Goal: Transaction & Acquisition: Purchase product/service

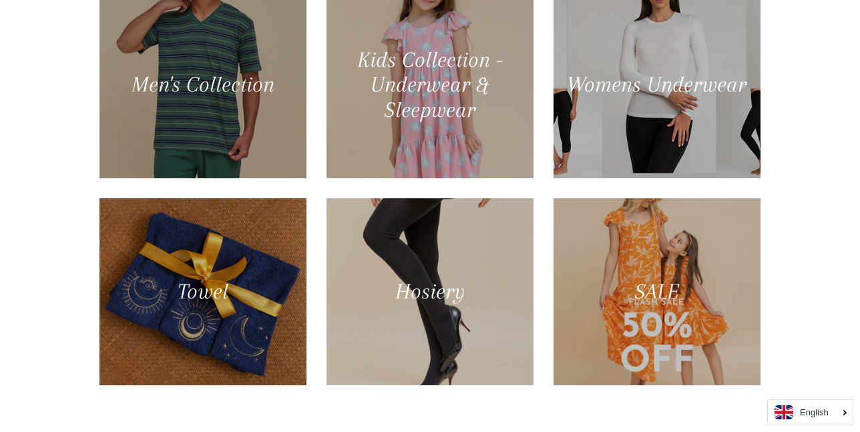
scroll to position [803, 0]
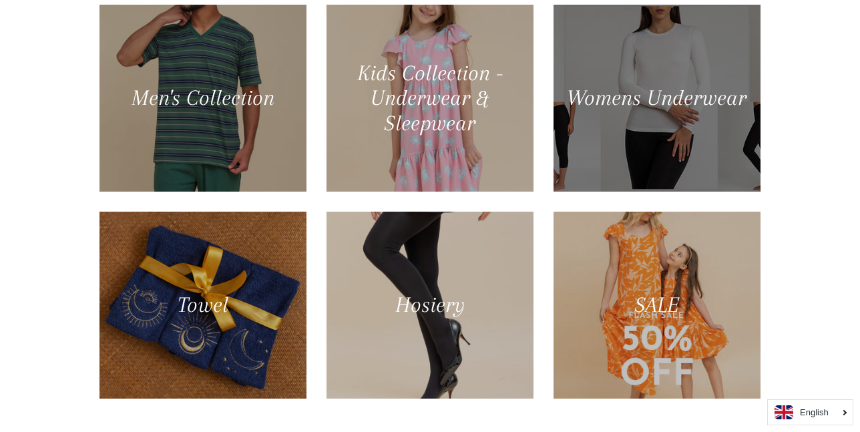
click at [668, 92] on div at bounding box center [656, 98] width 213 height 192
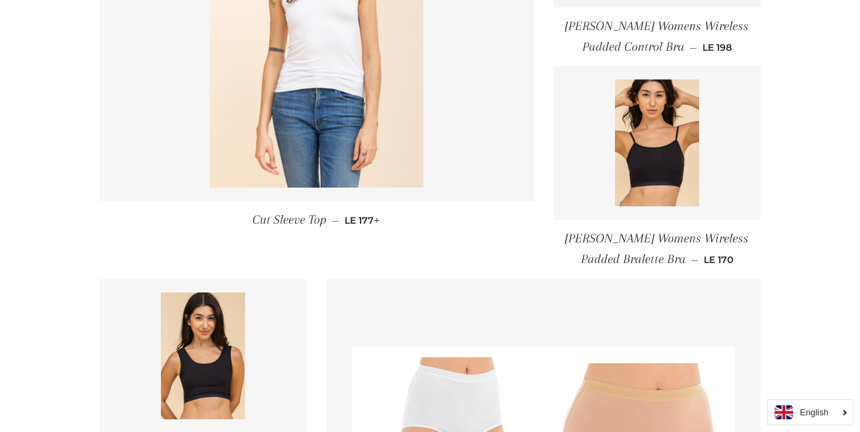
scroll to position [713, 0]
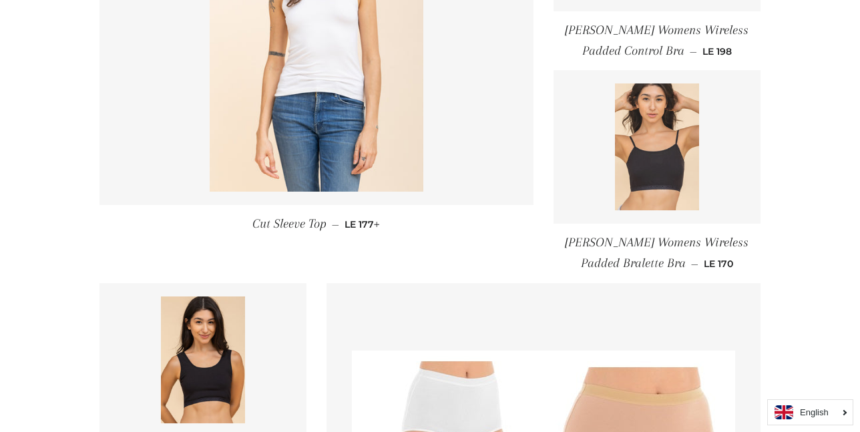
click at [668, 155] on img at bounding box center [657, 146] width 85 height 127
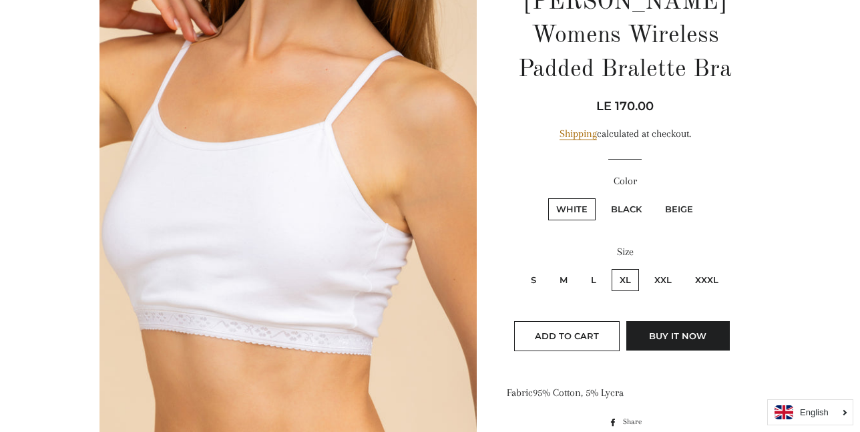
scroll to position [176, 0]
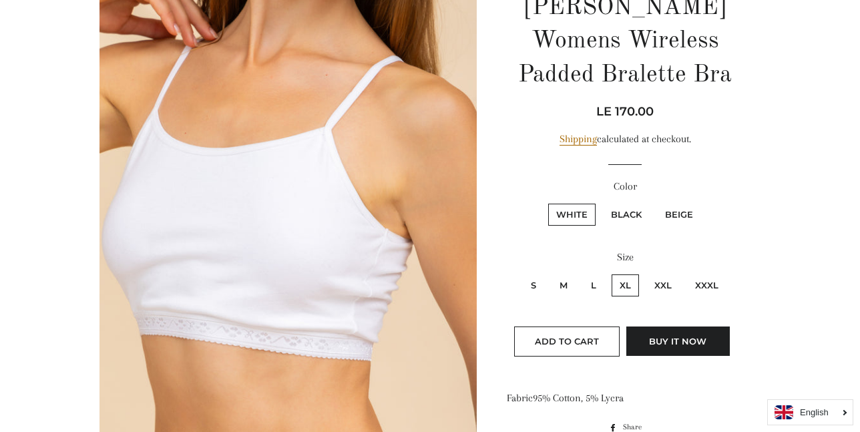
click at [676, 214] on label "Beige" at bounding box center [679, 215] width 44 height 22
click at [655, 202] on input "Beige" at bounding box center [655, 202] width 1 height 1
radio input "true"
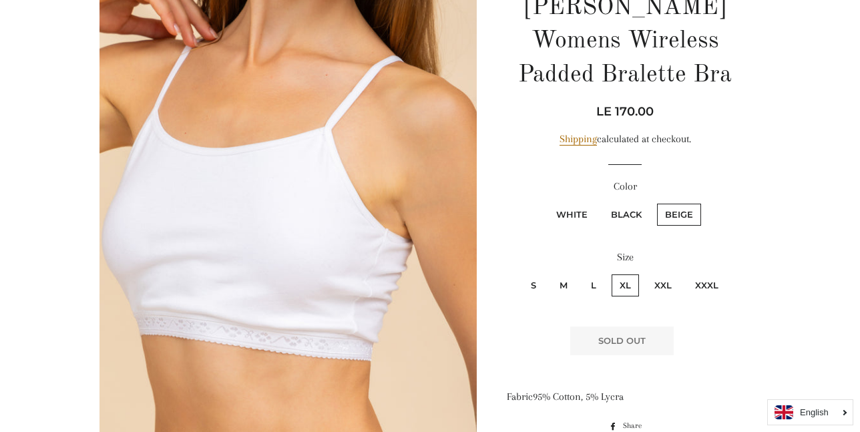
click at [585, 215] on label "White" at bounding box center [571, 215] width 47 height 22
click at [547, 202] on input "White" at bounding box center [546, 202] width 1 height 1
radio input "true"
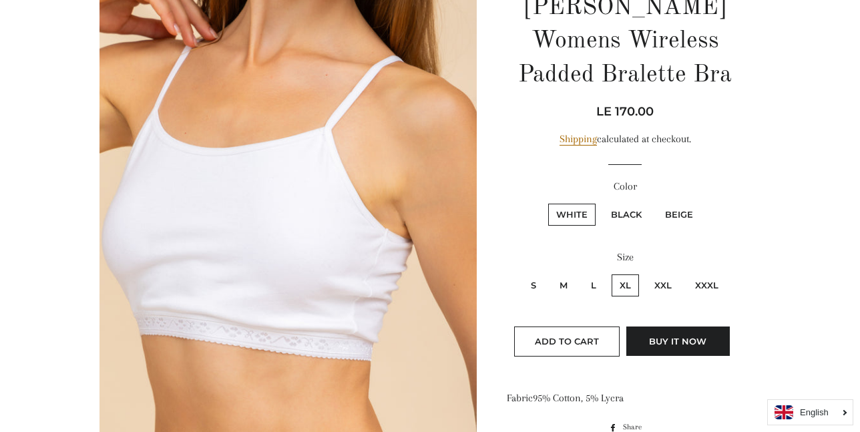
click at [628, 211] on label "Black" at bounding box center [626, 215] width 47 height 22
click at [601, 202] on input "Black" at bounding box center [601, 202] width 1 height 1
radio input "true"
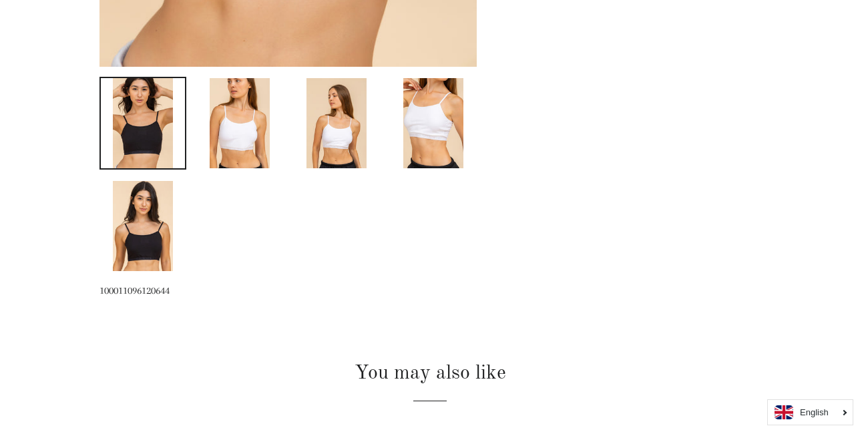
scroll to position [635, 0]
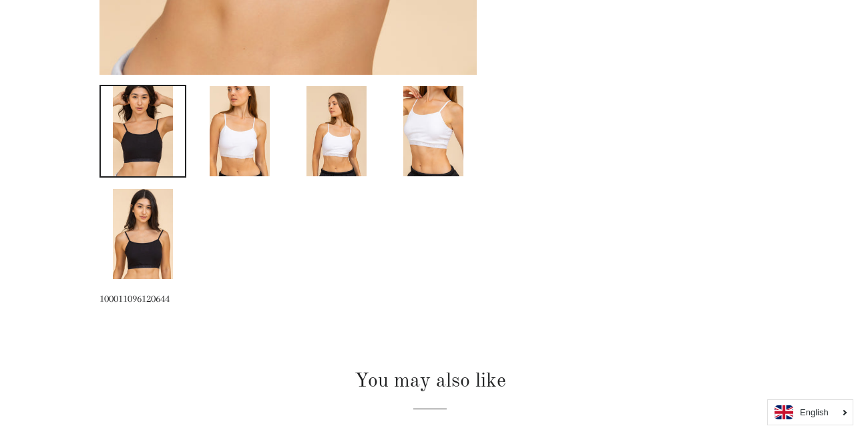
click at [136, 136] on img at bounding box center [143, 131] width 60 height 90
click at [136, 135] on img at bounding box center [143, 131] width 60 height 90
click at [139, 234] on img at bounding box center [143, 234] width 60 height 90
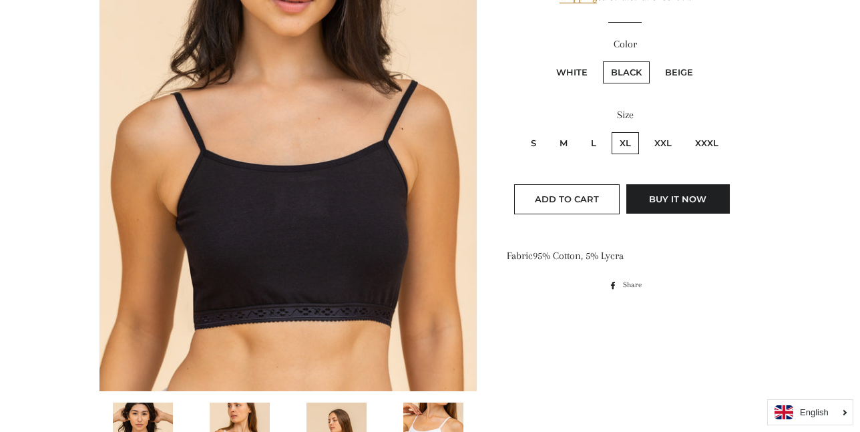
scroll to position [316, 0]
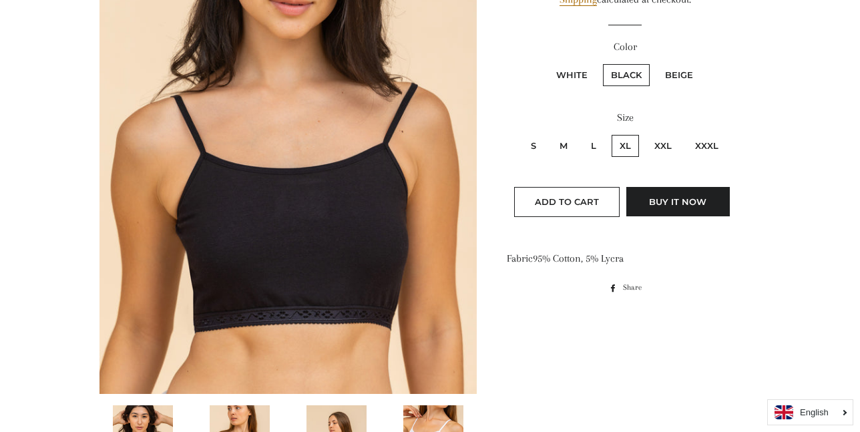
click at [533, 146] on label "S" at bounding box center [533, 146] width 21 height 22
click at [521, 134] on input "S" at bounding box center [521, 133] width 1 height 1
radio input "true"
click at [576, 78] on label "White" at bounding box center [571, 75] width 47 height 22
click at [547, 63] on input "White" at bounding box center [546, 62] width 1 height 1
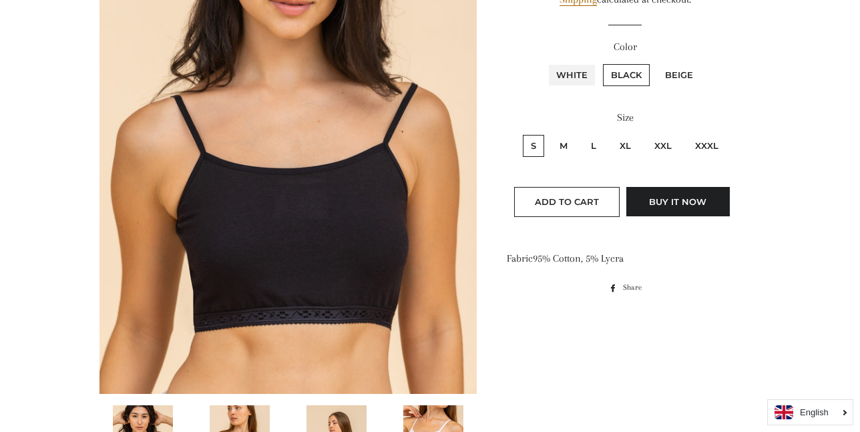
radio input "true"
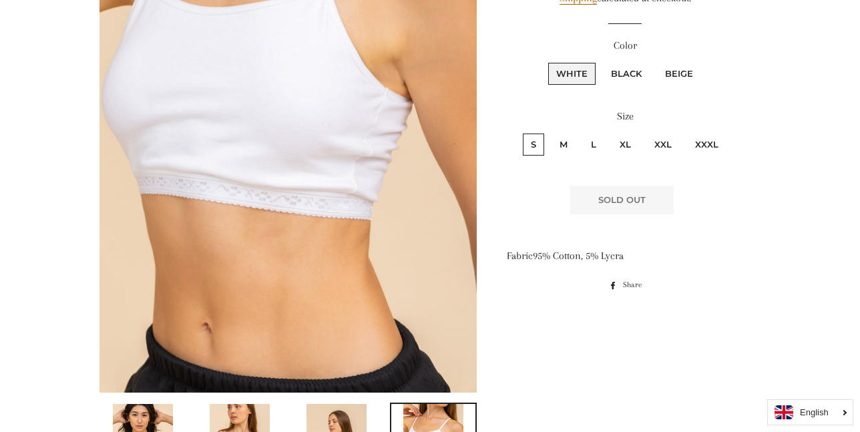
scroll to position [320, 0]
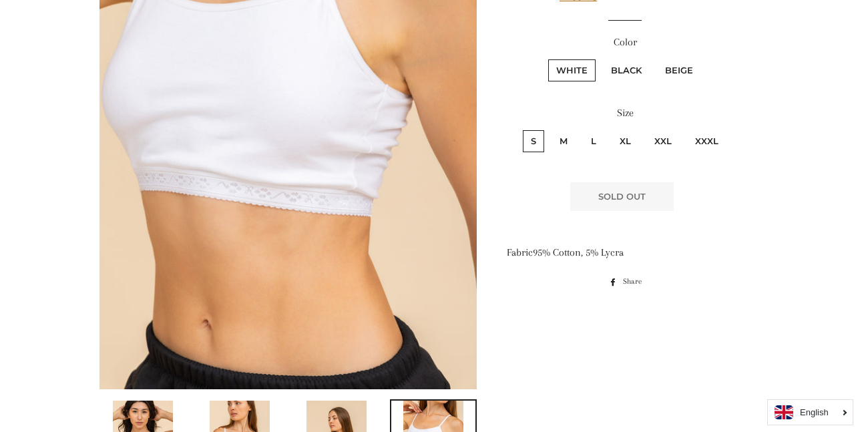
click at [566, 145] on label "M" at bounding box center [563, 141] width 24 height 22
click at [550, 129] on input "M" at bounding box center [549, 128] width 1 height 1
radio input "true"
click at [593, 143] on label "L" at bounding box center [593, 141] width 21 height 22
click at [581, 129] on input "L" at bounding box center [581, 128] width 1 height 1
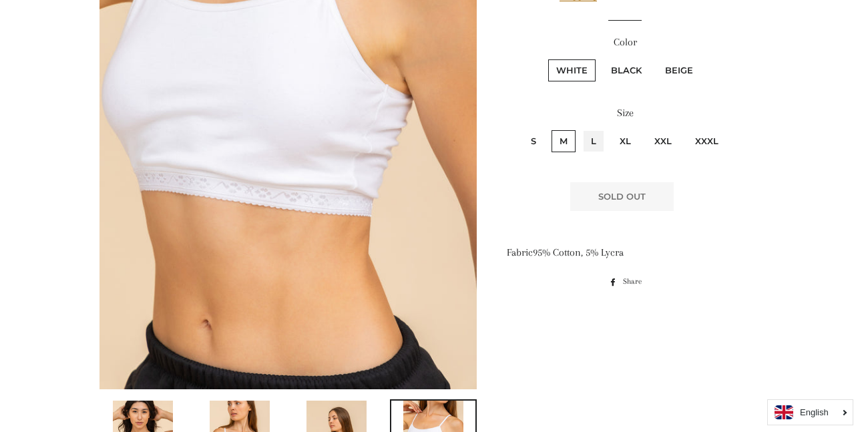
radio input "true"
click at [628, 137] on label "XL" at bounding box center [624, 141] width 27 height 22
click at [610, 129] on input "XL" at bounding box center [609, 128] width 1 height 1
radio input "true"
